Goal: Task Accomplishment & Management: Use online tool/utility

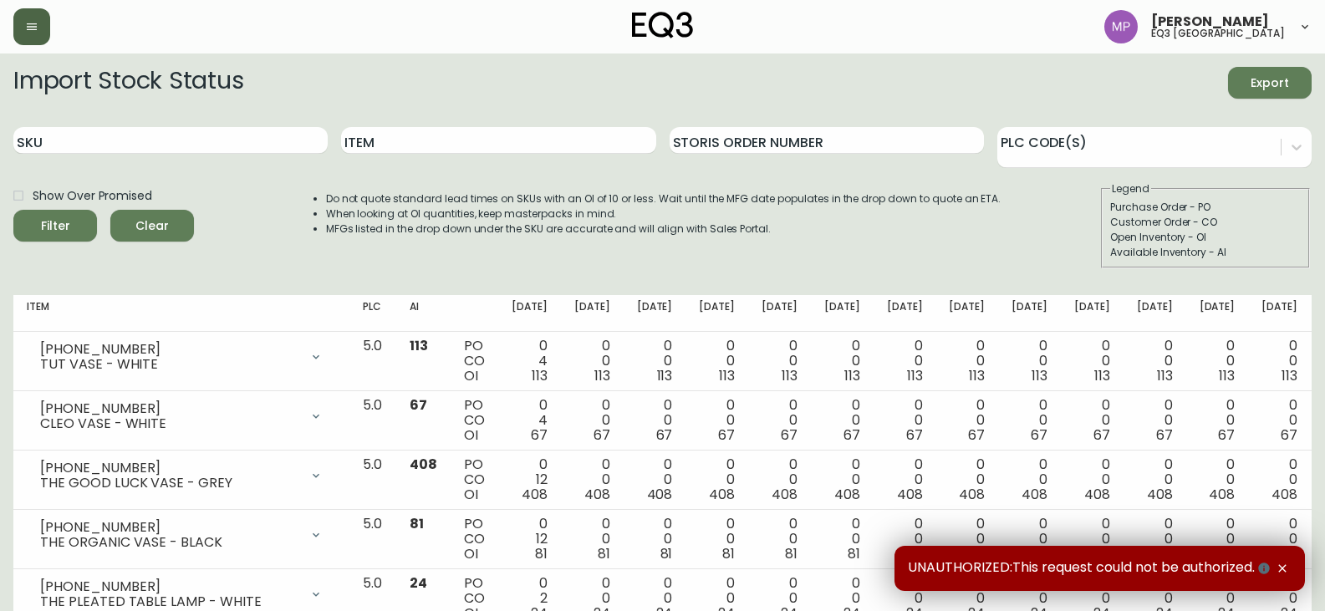
click at [46, 33] on button "button" at bounding box center [31, 26] width 37 height 37
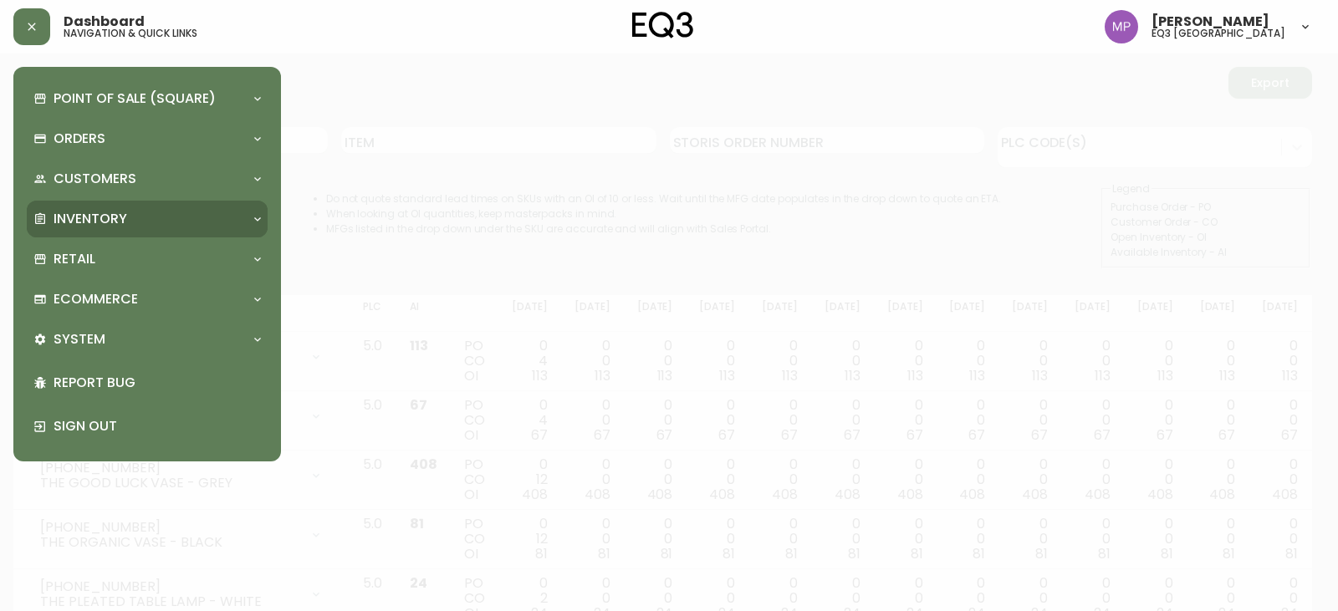
click at [112, 217] on p "Inventory" at bounding box center [91, 219] width 74 height 18
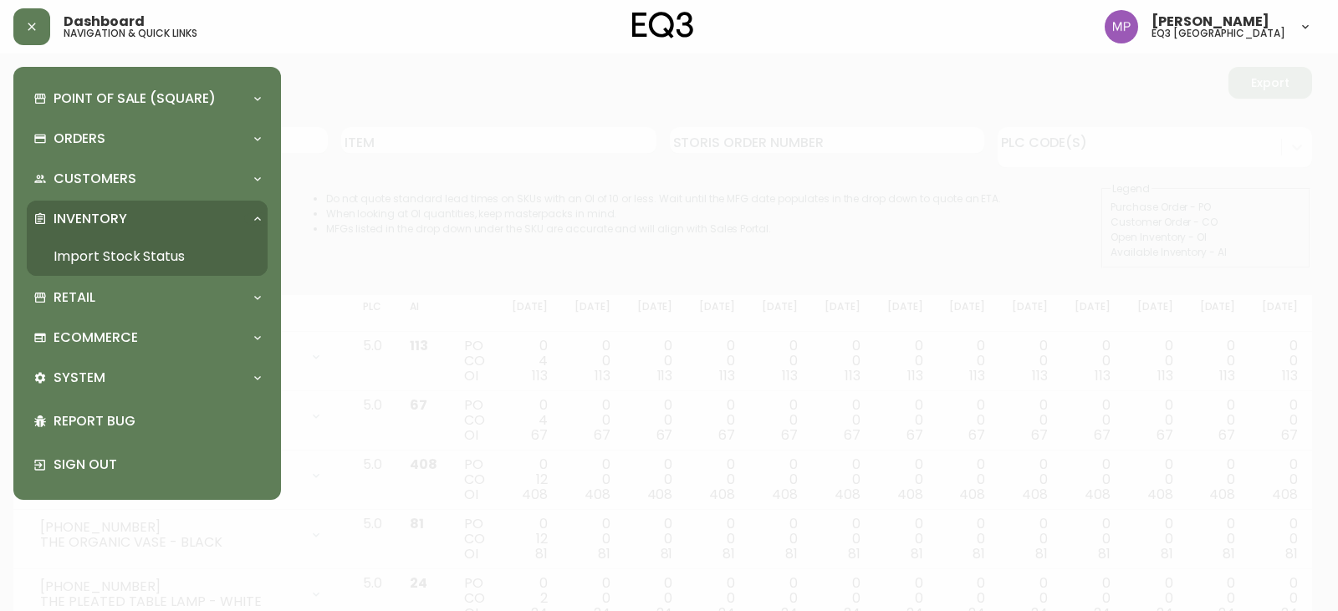
drag, startPoint x: 111, startPoint y: 253, endPoint x: 164, endPoint y: 241, distance: 54.0
click at [111, 250] on link "Import Stock Status" at bounding box center [147, 256] width 241 height 38
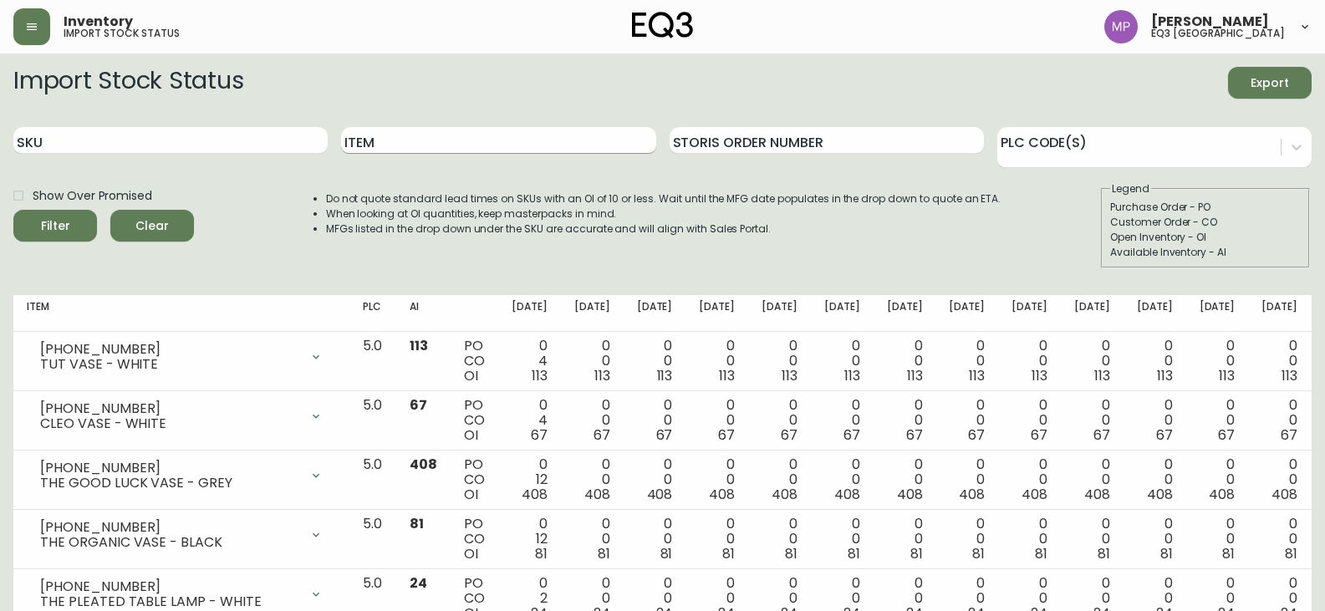
click at [459, 142] on input "Item" at bounding box center [498, 140] width 314 height 27
click at [13, 210] on button "Filter" at bounding box center [55, 226] width 84 height 32
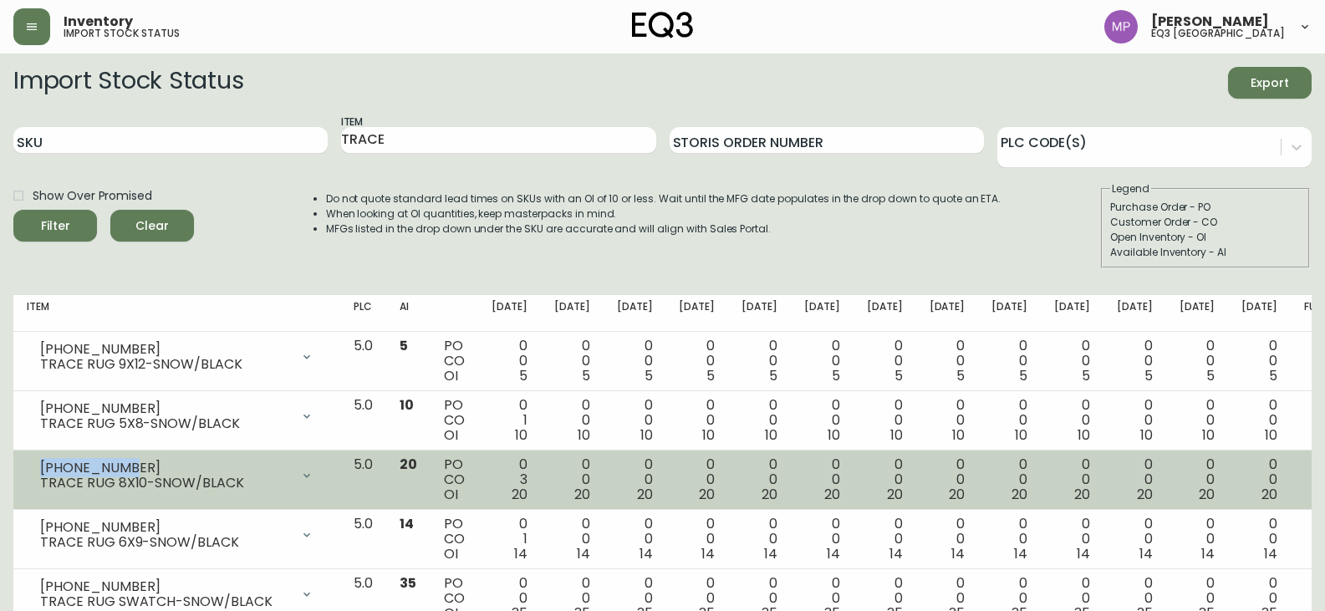
drag, startPoint x: 125, startPoint y: 472, endPoint x: 43, endPoint y: 467, distance: 82.1
click at [43, 467] on div "3190-5222-0" at bounding box center [165, 468] width 250 height 15
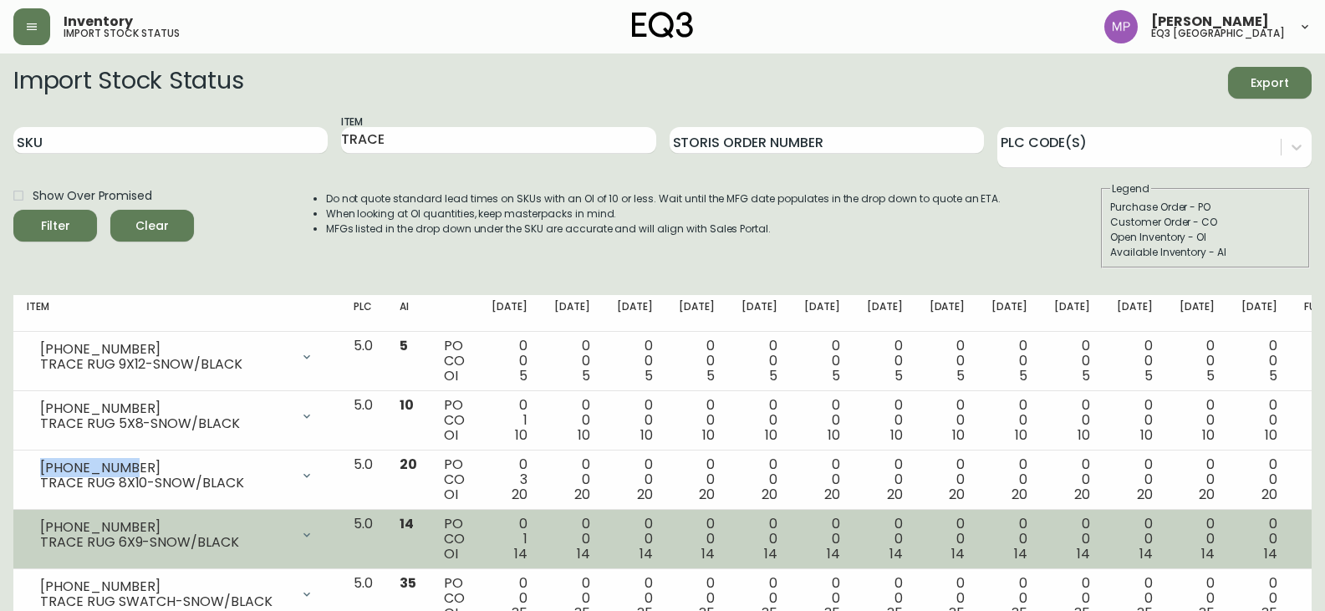
copy div "3190-5222-0"
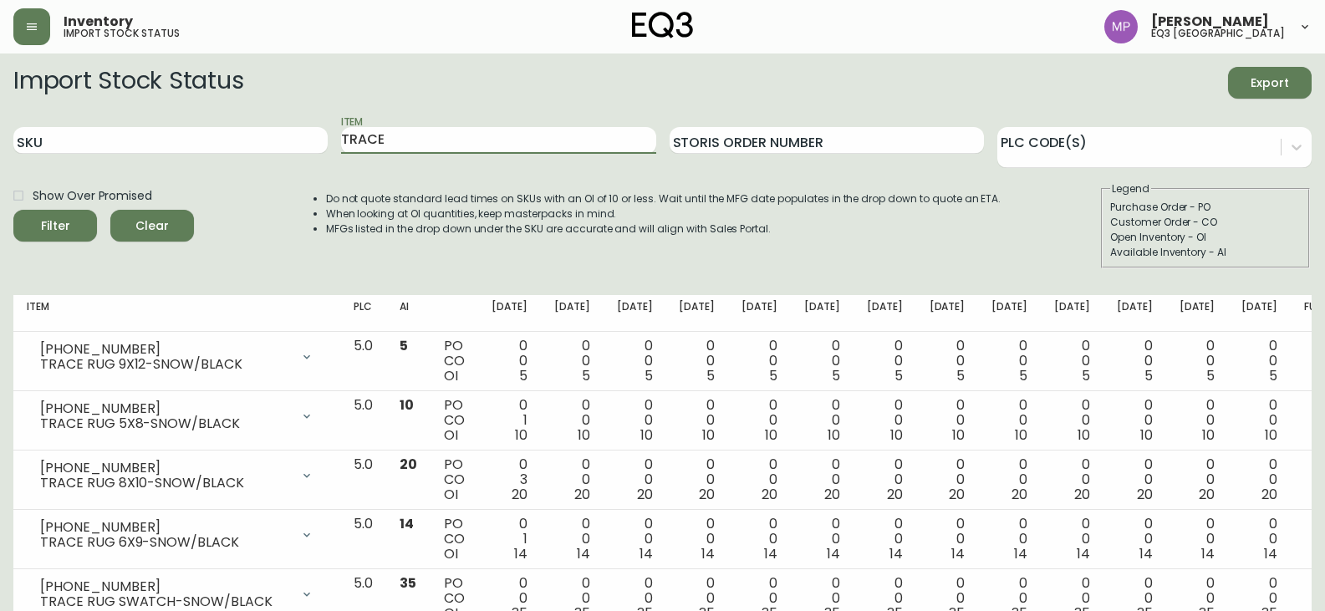
drag, startPoint x: 361, startPoint y: 153, endPoint x: 278, endPoint y: 191, distance: 90.9
click at [278, 190] on form "Import Stock Status Export SKU Item TRACE Storis Order Number PLC Code(s) Show …" at bounding box center [662, 168] width 1299 height 202
type input "RUG PAD"
click at [13, 210] on button "Filter" at bounding box center [55, 226] width 84 height 32
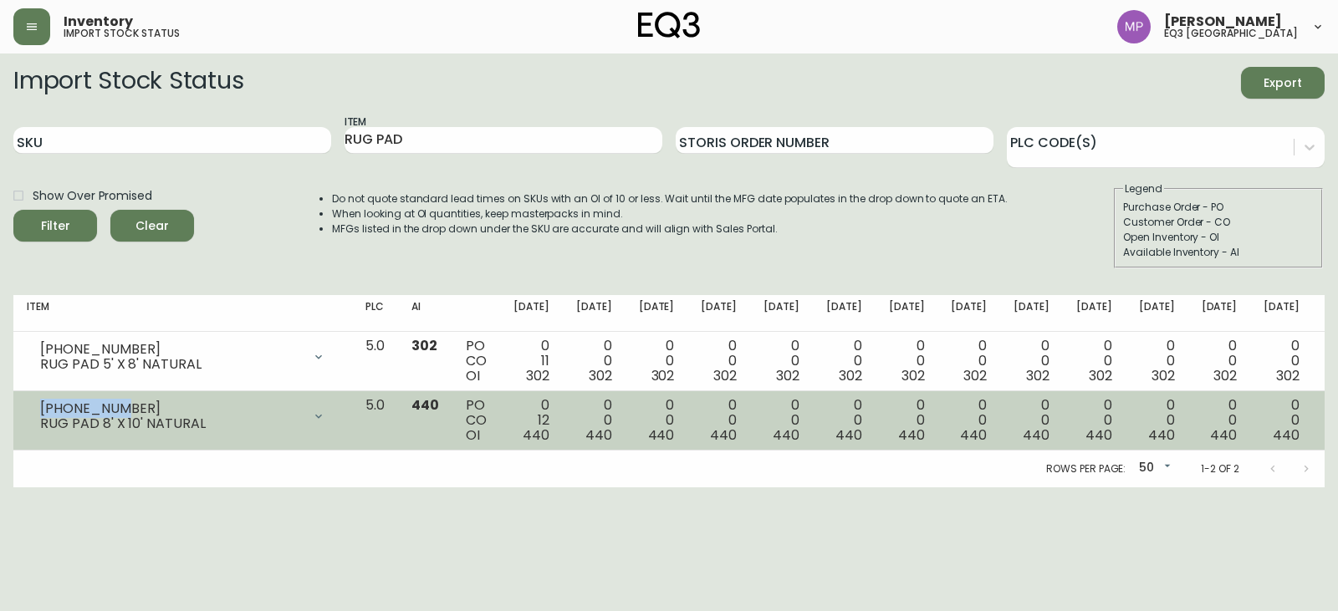
drag, startPoint x: 110, startPoint y: 404, endPoint x: 41, endPoint y: 411, distance: 68.9
click at [41, 411] on div "3190-913-0" at bounding box center [171, 408] width 262 height 15
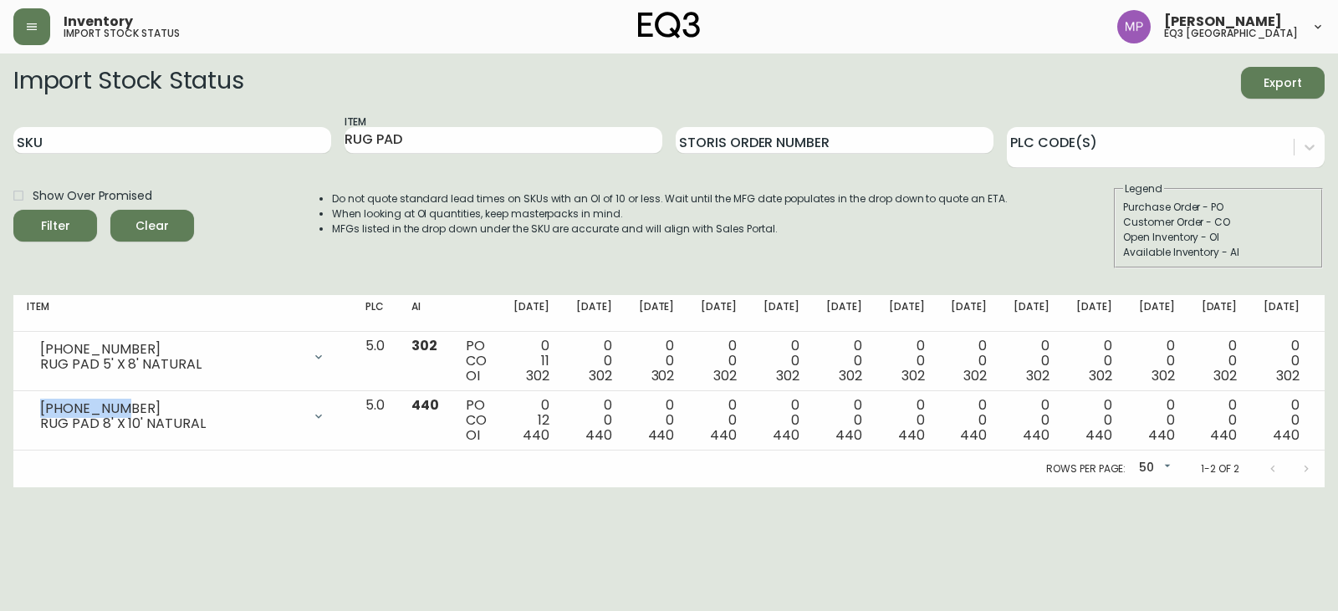
copy div "3190-913-0"
